Goal: Task Accomplishment & Management: Complete application form

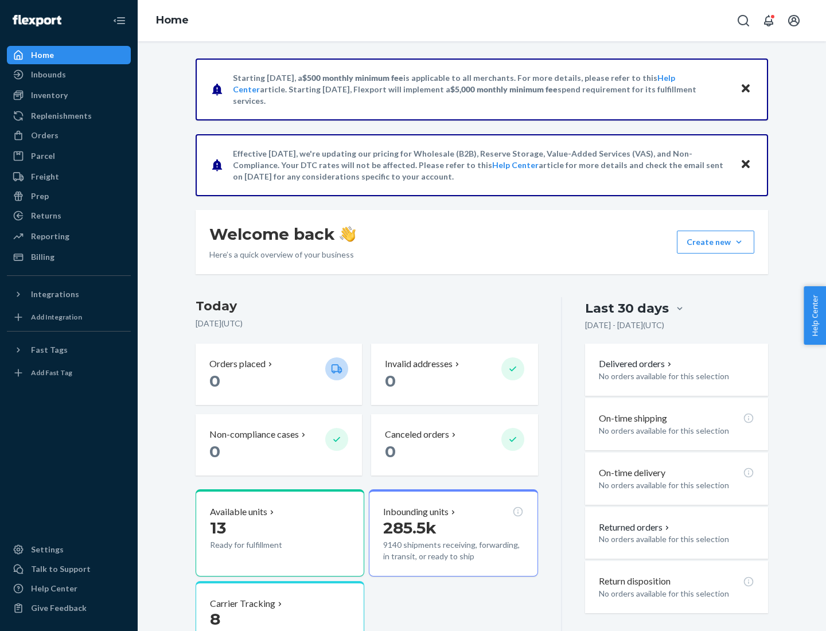
click at [739, 242] on button "Create new Create new inbound Create new order Create new product" at bounding box center [715, 242] width 77 height 23
click at [69, 75] on div "Inbounds" at bounding box center [69, 75] width 122 height 16
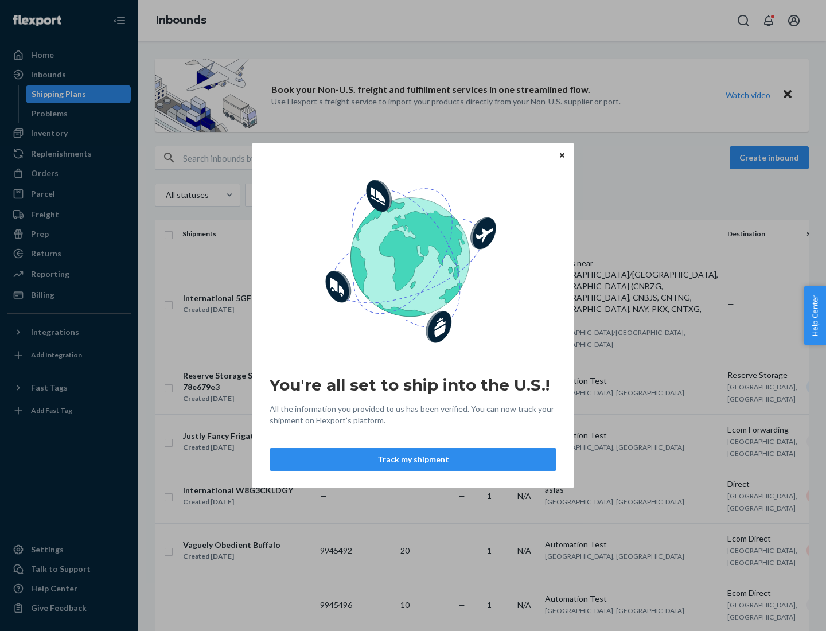
click at [413, 459] on button "Track my shipment" at bounding box center [413, 459] width 287 height 23
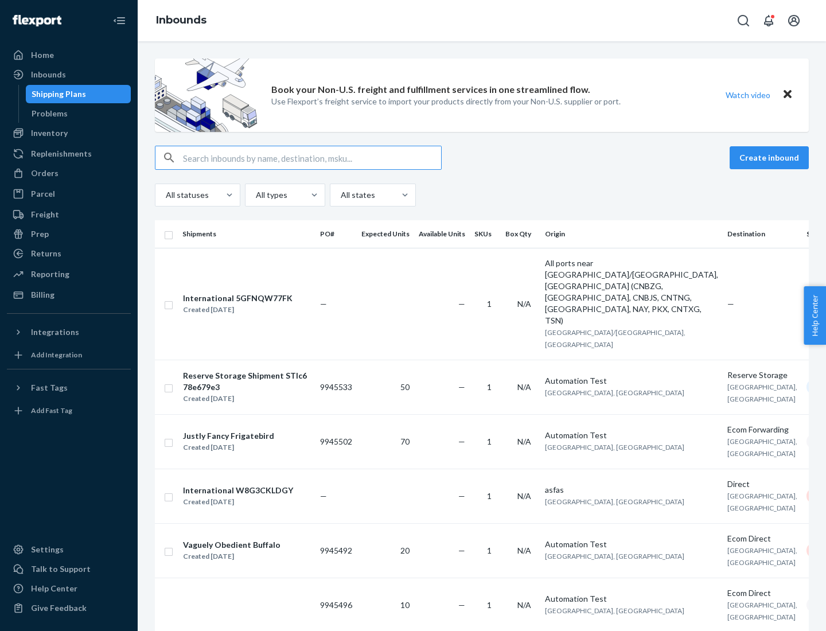
click at [771, 158] on button "Create inbound" at bounding box center [769, 157] width 79 height 23
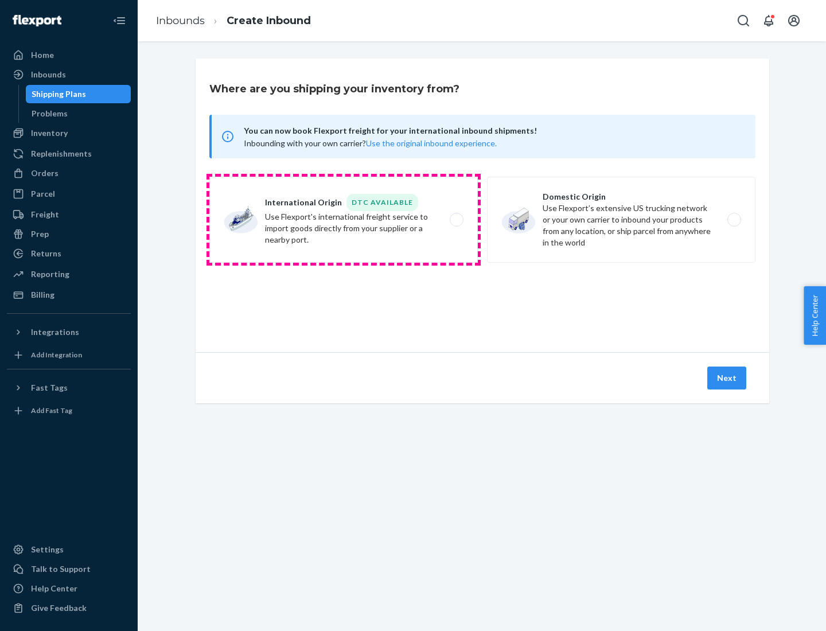
click at [344, 220] on label "International Origin DTC Available Use Flexport's international freight service…" at bounding box center [343, 220] width 268 height 86
click at [456, 220] on input "International Origin DTC Available Use Flexport's international freight service…" at bounding box center [459, 219] width 7 height 7
radio input "true"
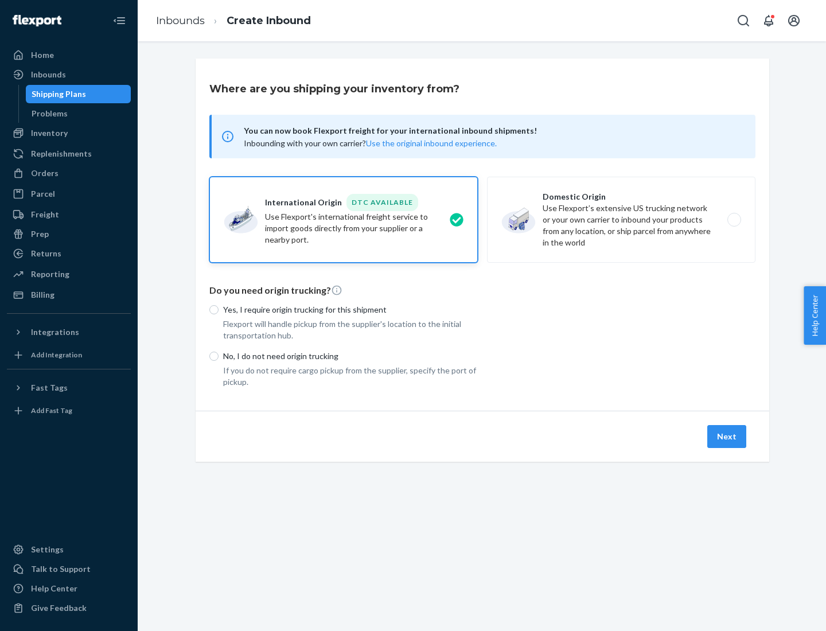
click at [350, 356] on p "No, I do not need origin trucking" at bounding box center [350, 355] width 255 height 11
click at [219, 356] on input "No, I do not need origin trucking" at bounding box center [213, 356] width 9 height 9
radio input "true"
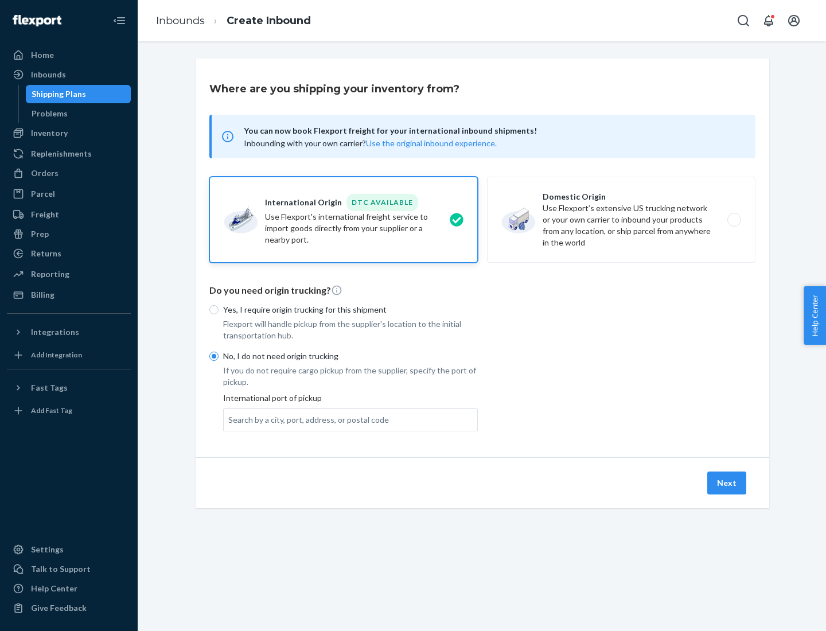
click at [306, 419] on div "Search by a city, port, address, or postal code" at bounding box center [308, 419] width 161 height 11
click at [229, 419] on input "Search by a city, port, address, or postal code" at bounding box center [228, 419] width 1 height 11
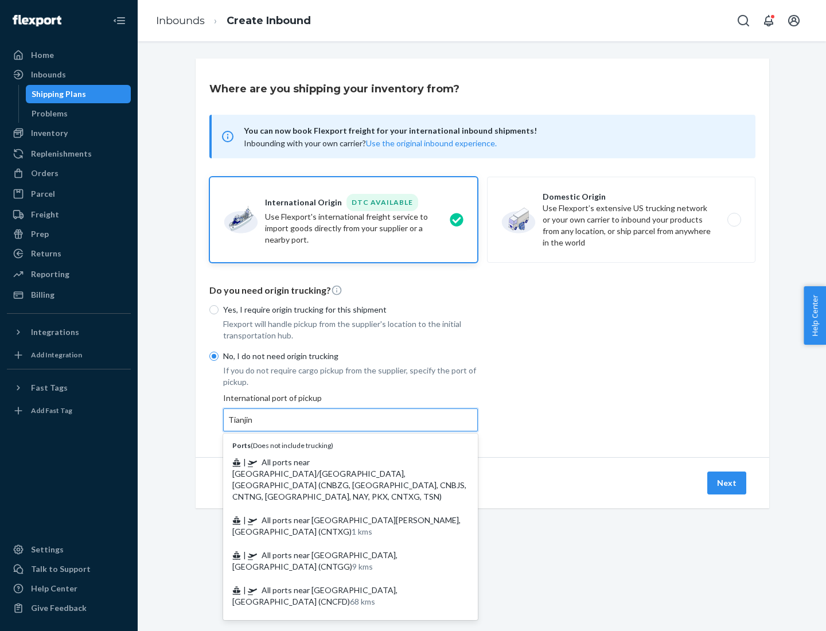
click at [339, 462] on span "| All ports near [GEOGRAPHIC_DATA]/[GEOGRAPHIC_DATA], [GEOGRAPHIC_DATA] (CNBZG,…" at bounding box center [349, 479] width 234 height 44
click at [254, 426] on input "Tianjin" at bounding box center [240, 419] width 25 height 11
type input "All ports near [GEOGRAPHIC_DATA]/[GEOGRAPHIC_DATA], [GEOGRAPHIC_DATA] (CNBZG, […"
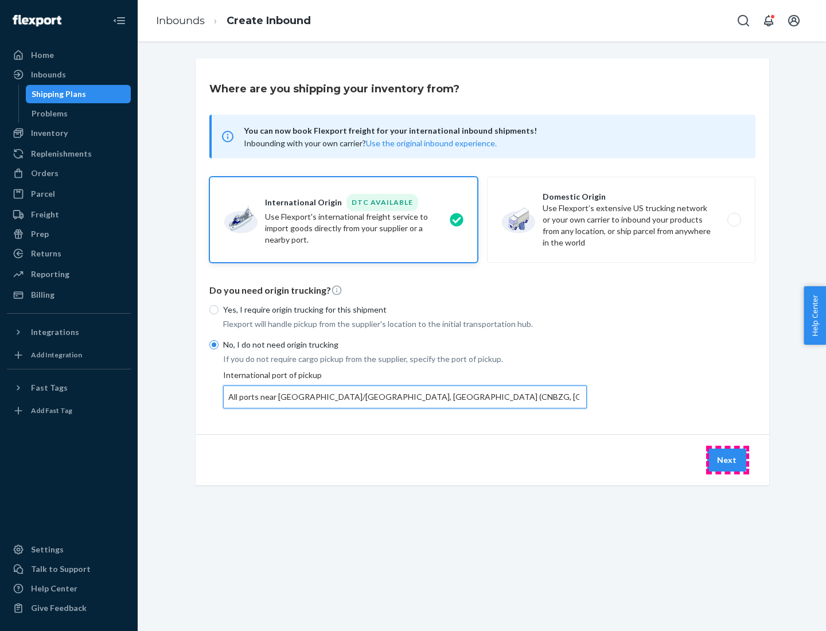
click at [727, 459] on button "Next" at bounding box center [726, 460] width 39 height 23
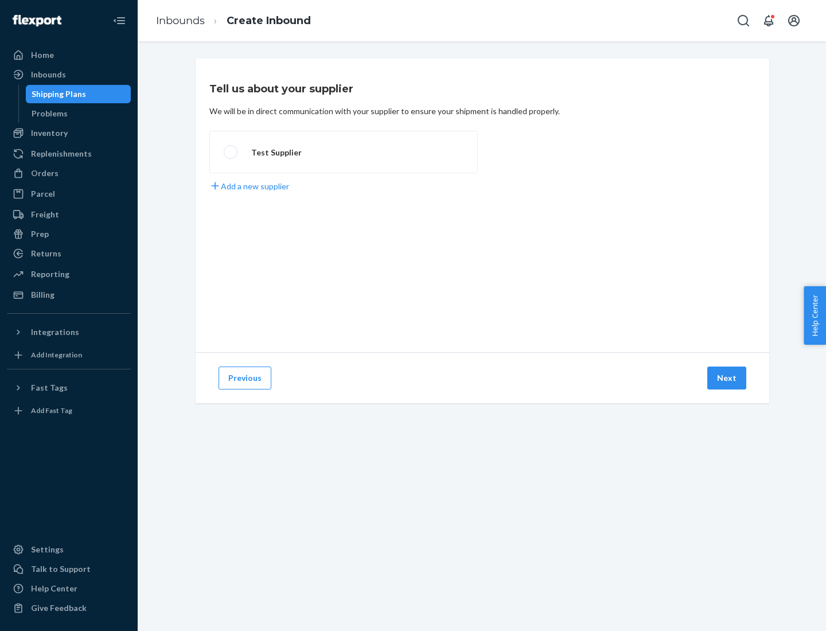
click at [344, 152] on label "Test Supplier" at bounding box center [343, 152] width 268 height 42
click at [231, 152] on input "Test Supplier" at bounding box center [227, 152] width 7 height 7
radio input "true"
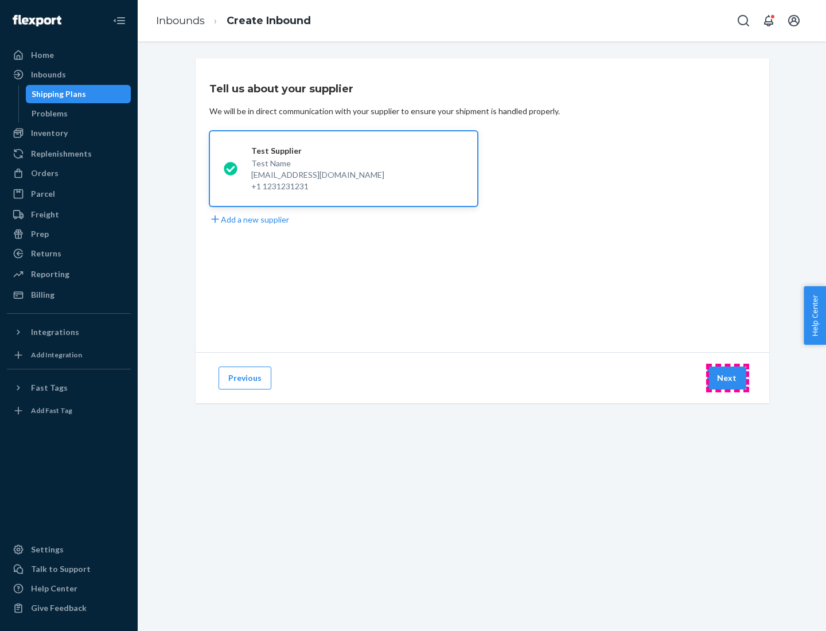
click at [727, 378] on button "Next" at bounding box center [726, 378] width 39 height 23
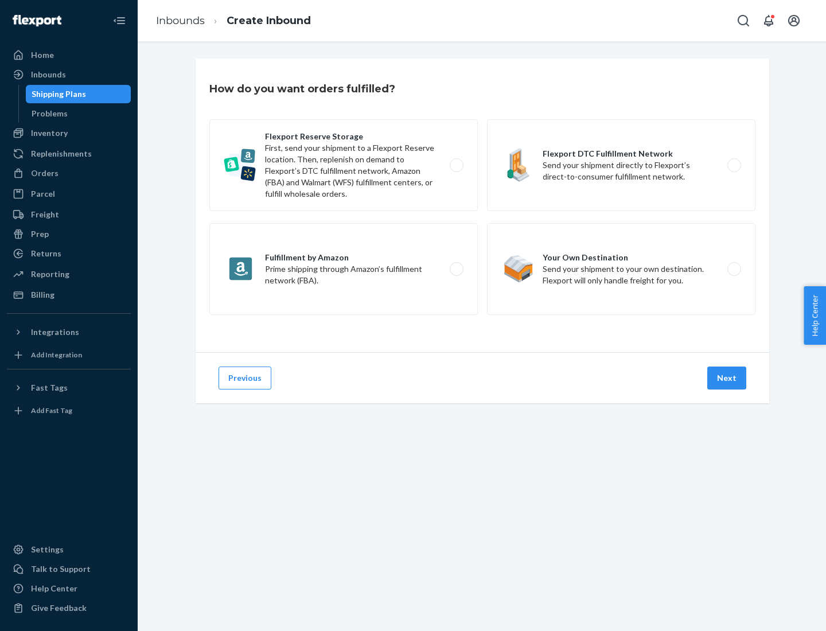
click at [344, 165] on label "Flexport Reserve Storage First, send your shipment to a Flexport Reserve locati…" at bounding box center [343, 165] width 268 height 92
click at [456, 165] on input "Flexport Reserve Storage First, send your shipment to a Flexport Reserve locati…" at bounding box center [459, 165] width 7 height 7
radio input "true"
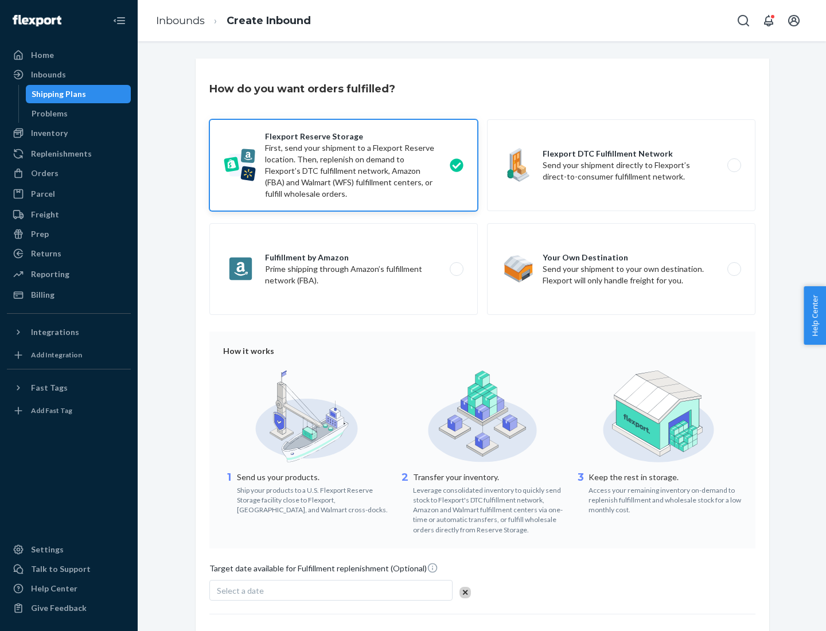
scroll to position [94, 0]
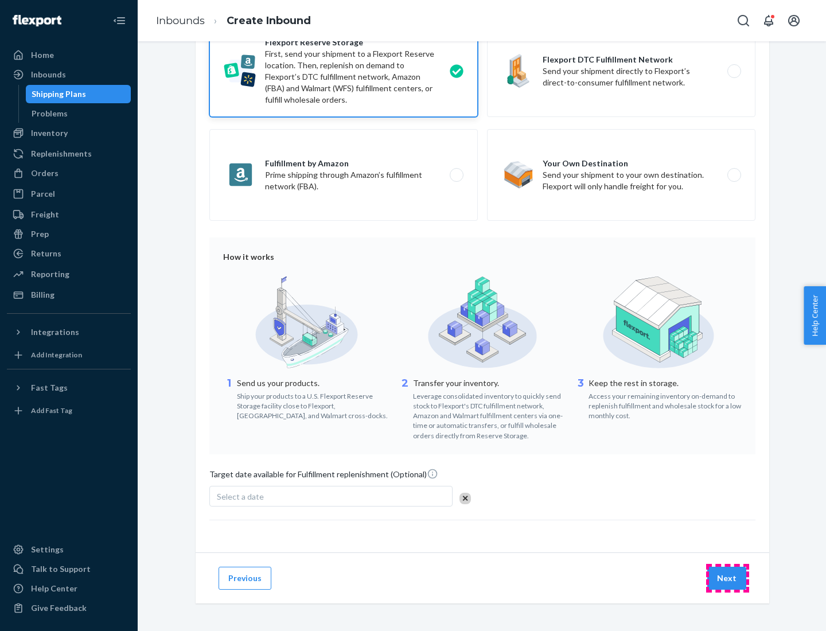
click at [727, 578] on button "Next" at bounding box center [726, 578] width 39 height 23
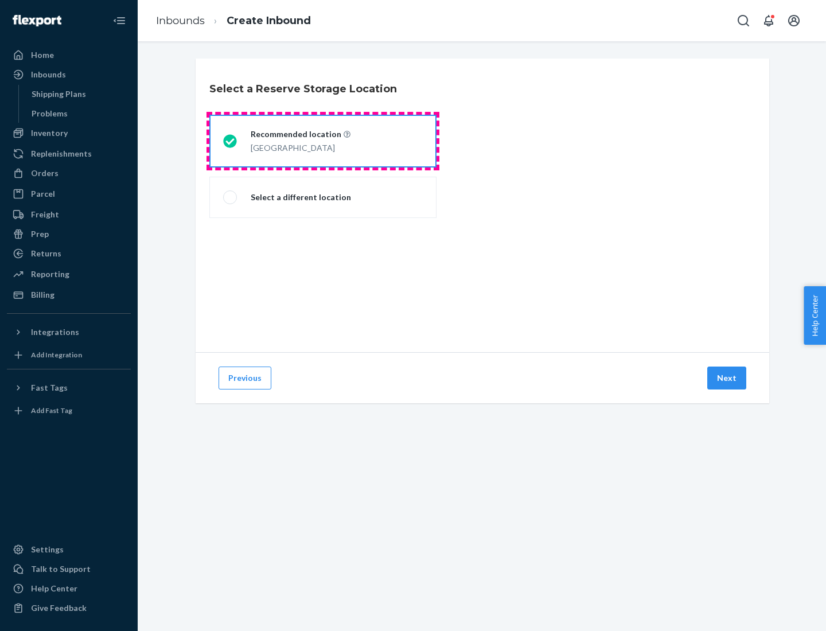
click at [323, 141] on div "[GEOGRAPHIC_DATA]" at bounding box center [301, 147] width 100 height 14
click at [231, 141] on input "Recommended location [GEOGRAPHIC_DATA]" at bounding box center [226, 141] width 7 height 7
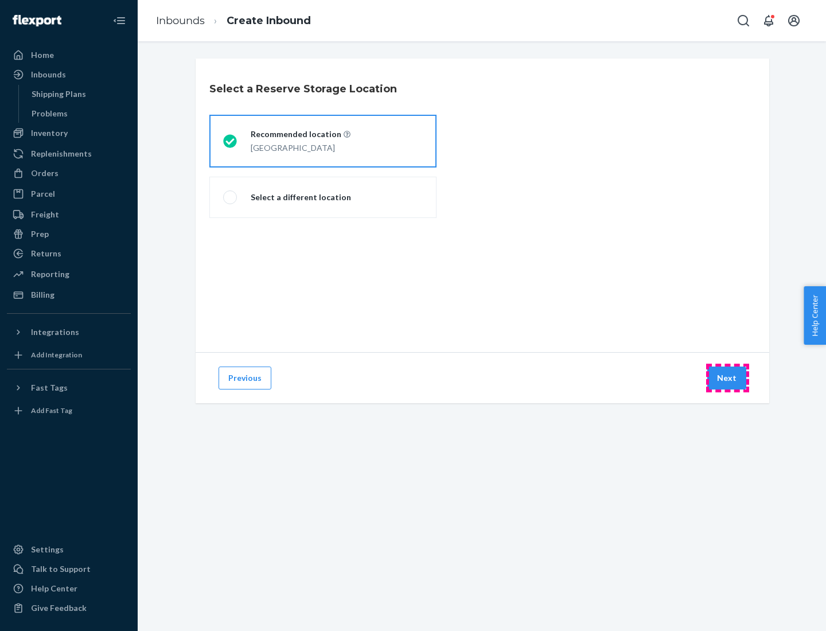
click at [727, 378] on button "Next" at bounding box center [726, 378] width 39 height 23
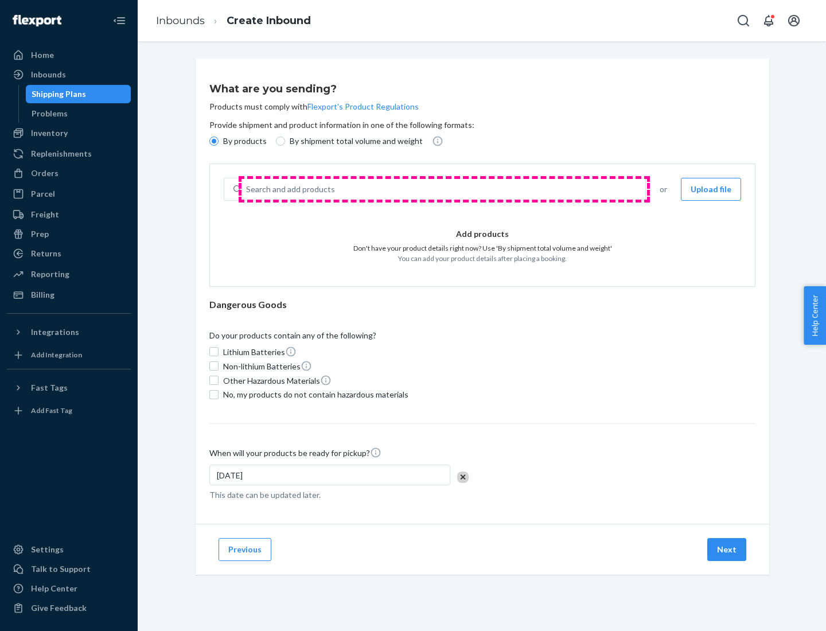
click at [444, 189] on div "Search and add products" at bounding box center [443, 189] width 404 height 21
click at [247, 189] on input "Search and add products" at bounding box center [246, 189] width 1 height 11
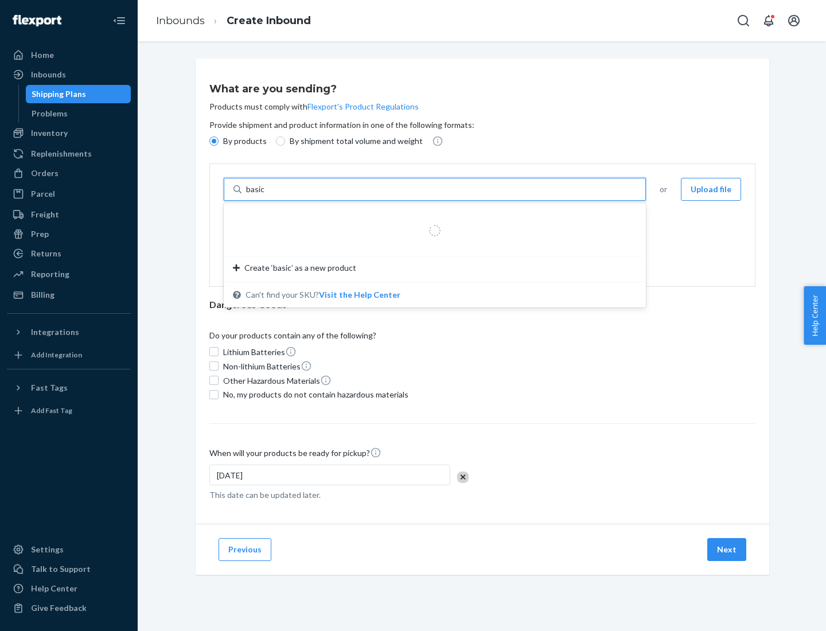
type input "basic"
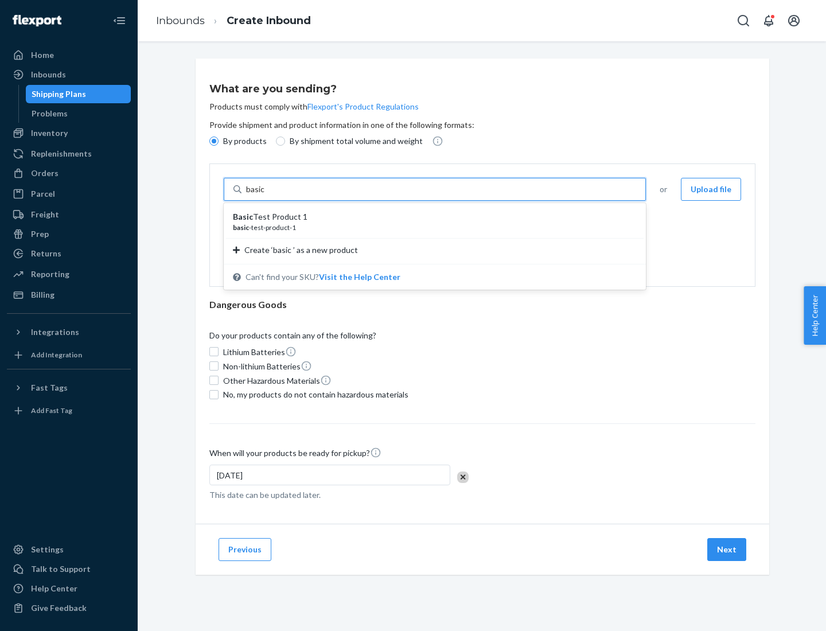
click at [431, 217] on div "Basic Test Product 1" at bounding box center [430, 216] width 395 height 11
click at [267, 195] on input "basic" at bounding box center [256, 189] width 21 height 11
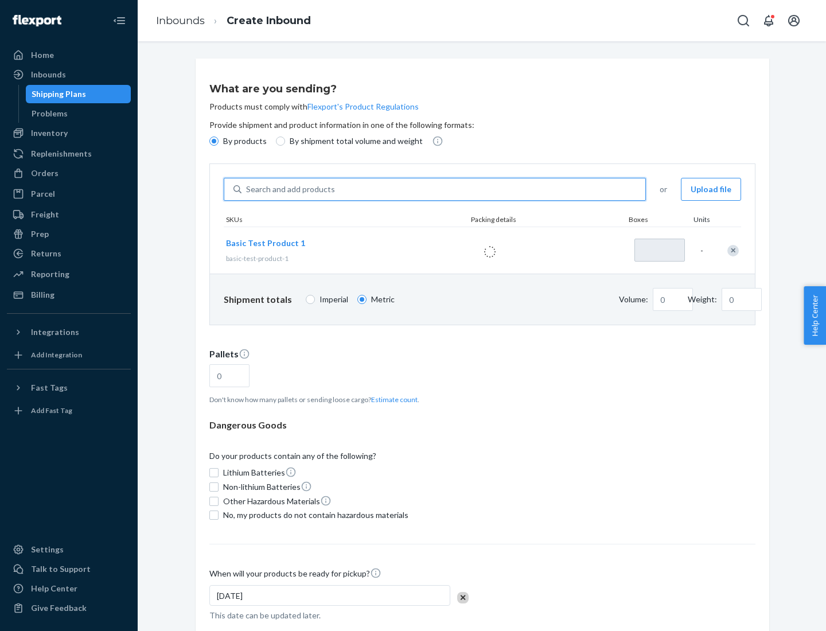
type input "1"
type input "1.09"
type input "3.27"
type input "3"
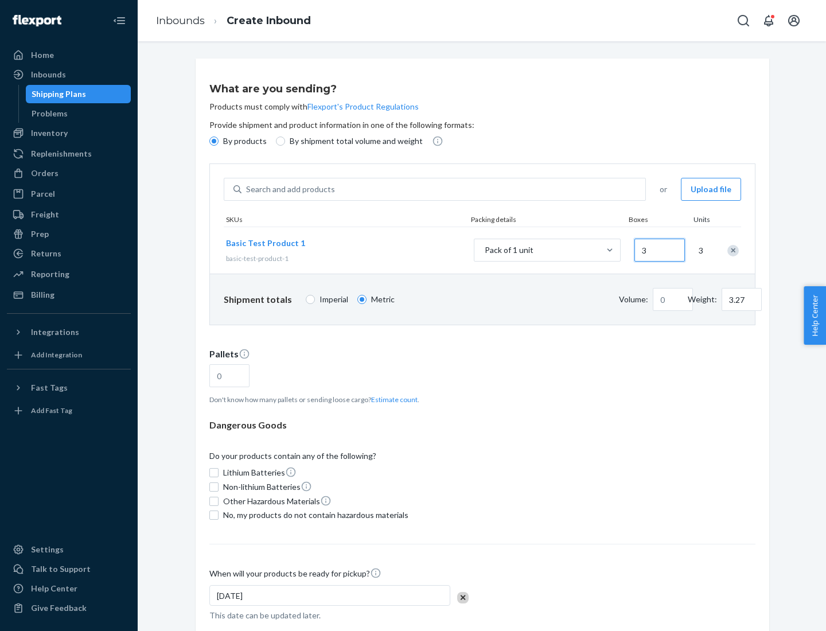
type input "0.01"
type input "32.66"
type input "30"
type input "0.07"
type input "326.59"
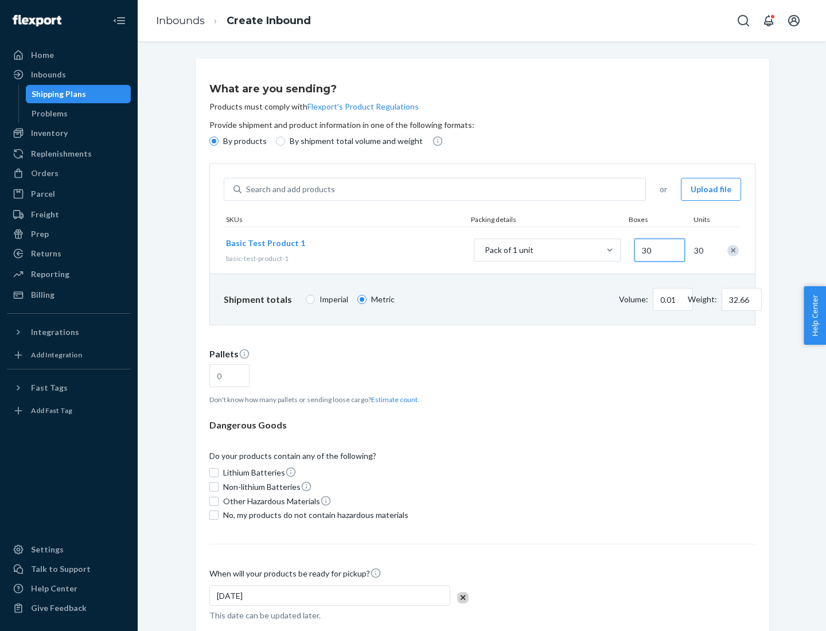
type input "300"
type input "0.68"
type input "3265.86"
type input "3000"
type input "1.09"
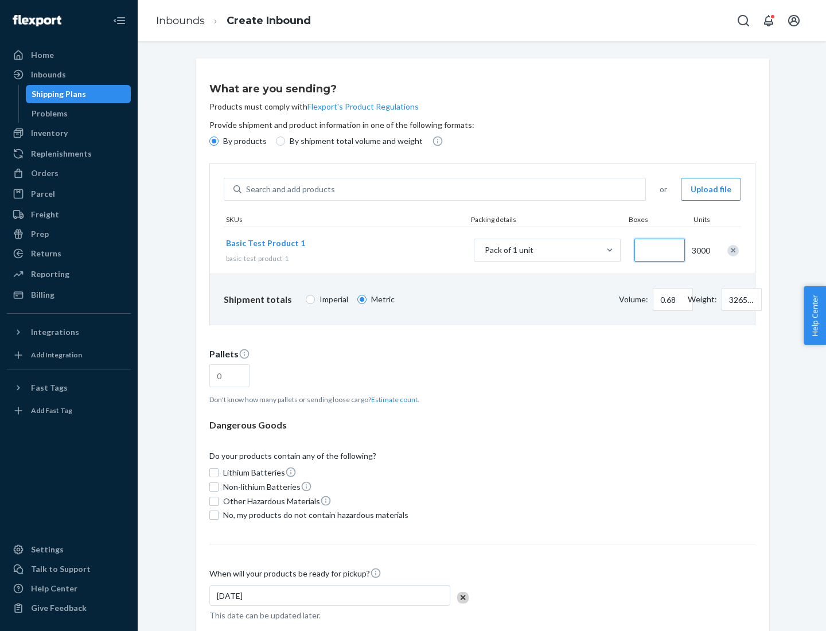
type input "1"
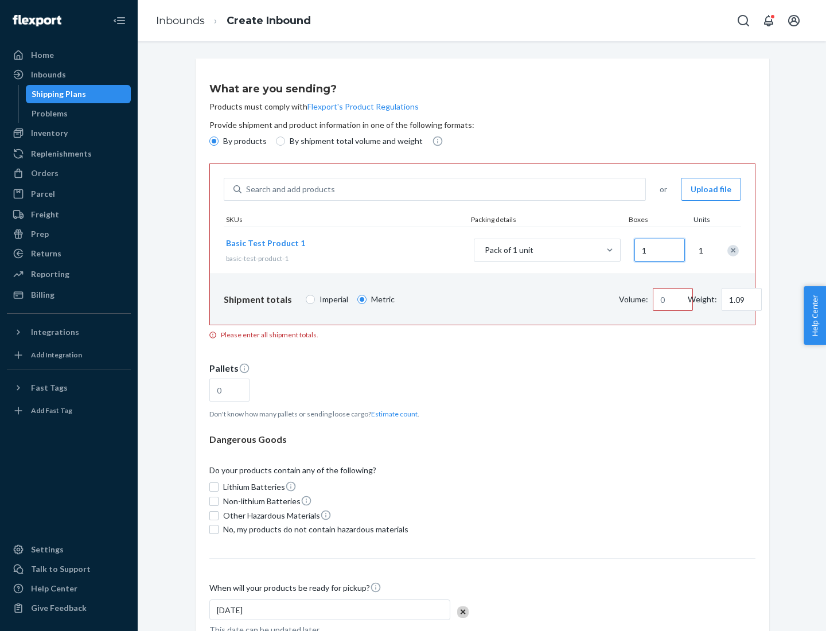
type input "10.89"
type input "10"
type input "0.02"
type input "108.86"
type input "100"
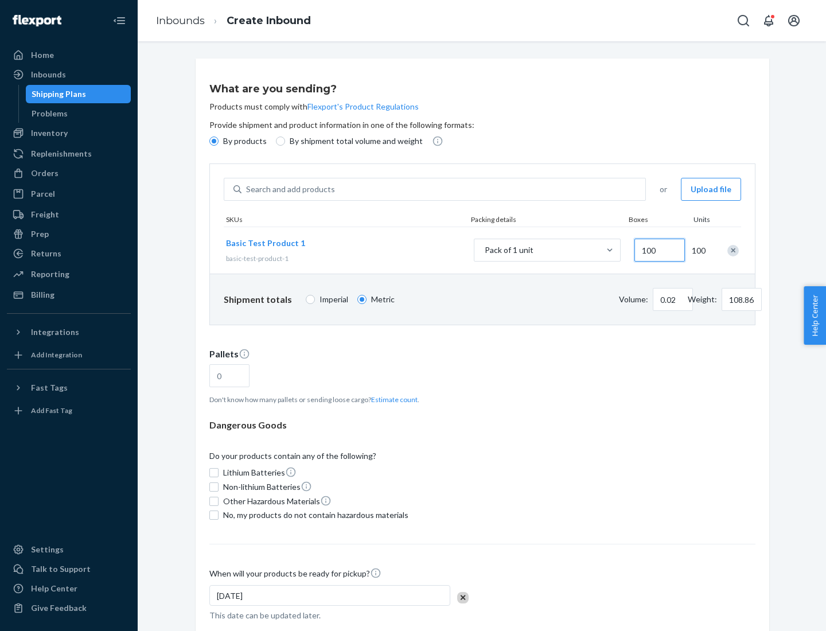
type input "0.23"
type input "1088.62"
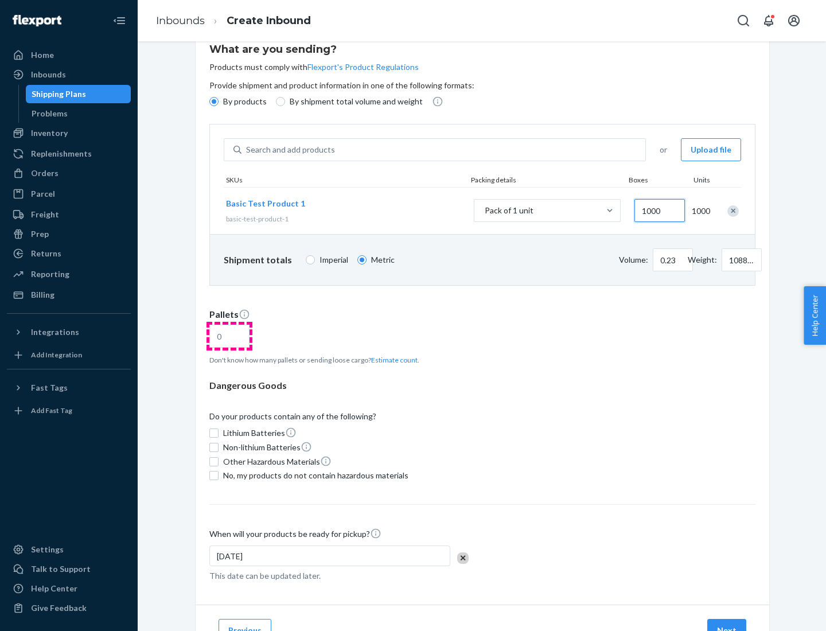
type input "1000"
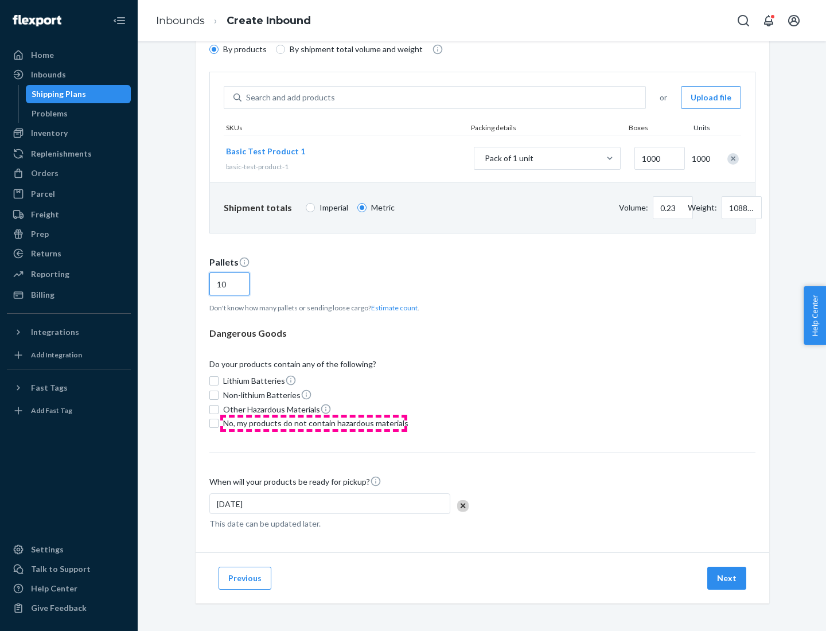
type input "10"
click at [314, 423] on span "No, my products do not contain hazardous materials" at bounding box center [315, 423] width 185 height 11
click at [219, 423] on input "No, my products do not contain hazardous materials" at bounding box center [213, 423] width 9 height 9
checkbox input "true"
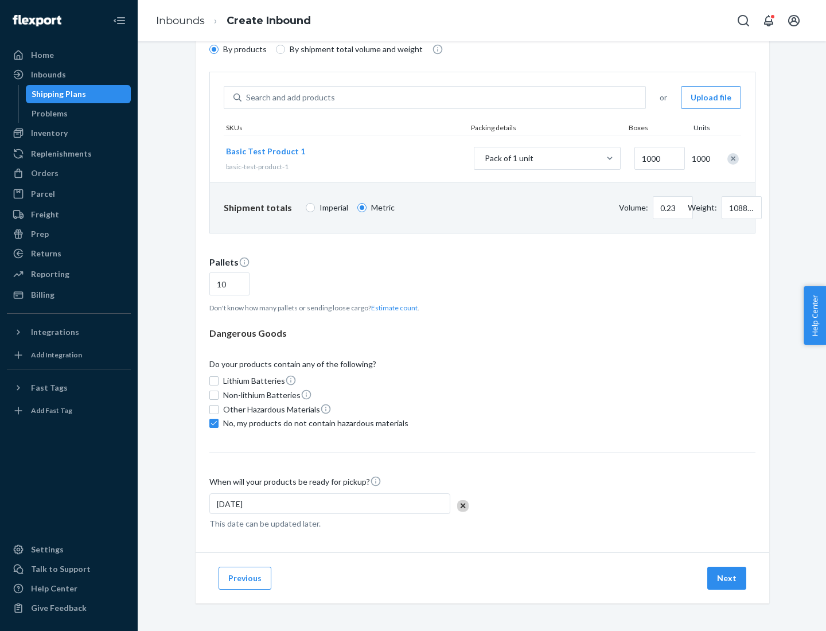
click at [727, 578] on button "Next" at bounding box center [726, 578] width 39 height 23
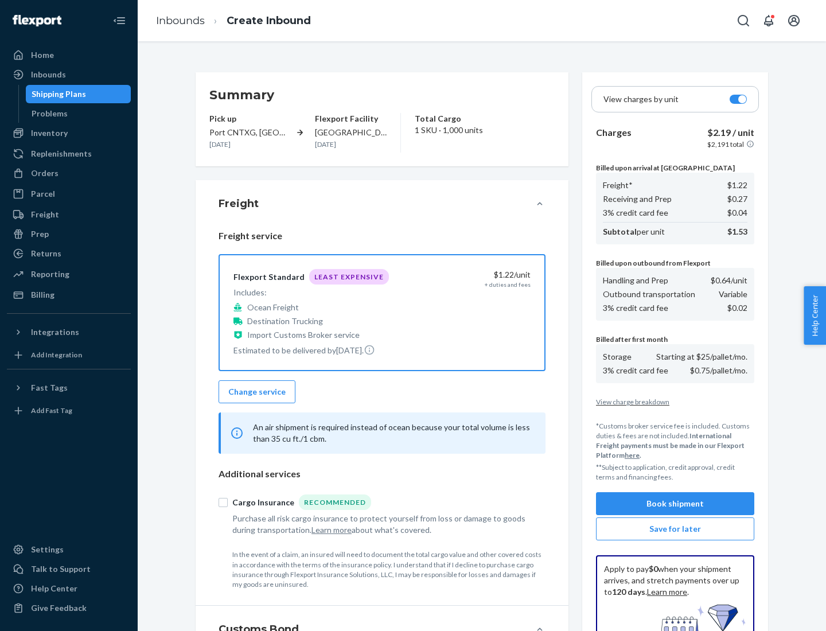
scroll to position [167, 0]
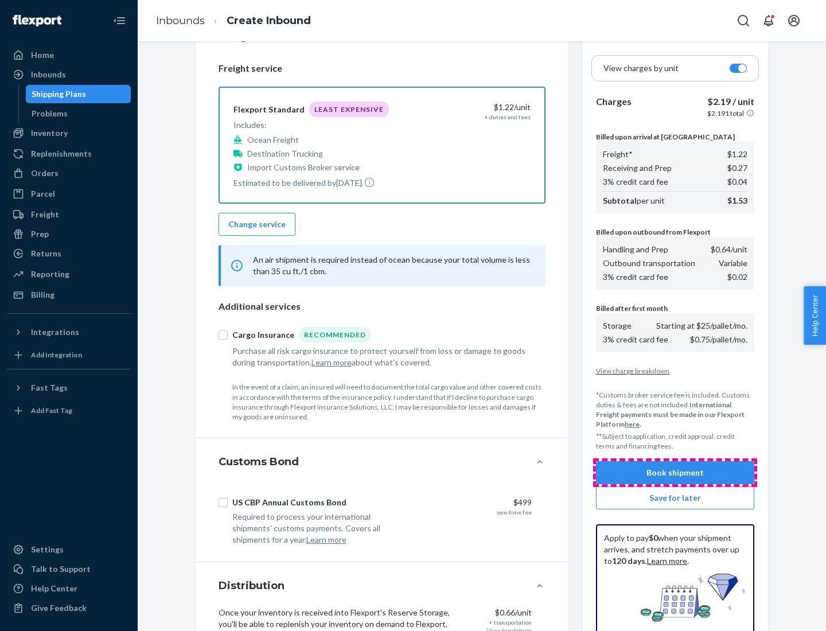
click at [675, 473] on button "Book shipment" at bounding box center [675, 472] width 158 height 23
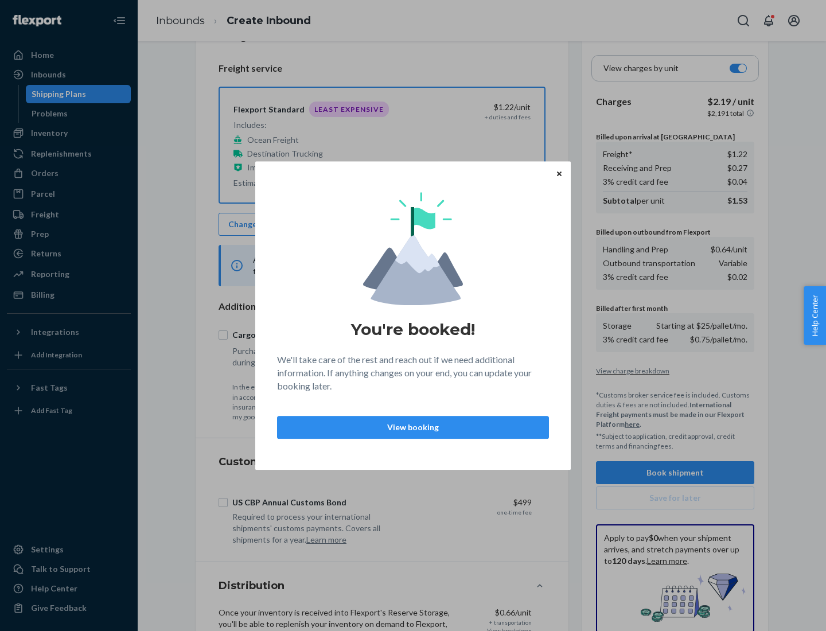
click at [413, 427] on p "View booking" at bounding box center [413, 427] width 252 height 11
